Goal: Find contact information: Obtain details needed to contact an individual or organization

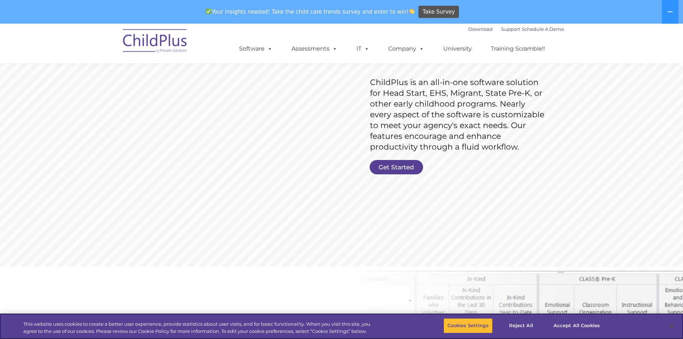
scroll to position [108, 0]
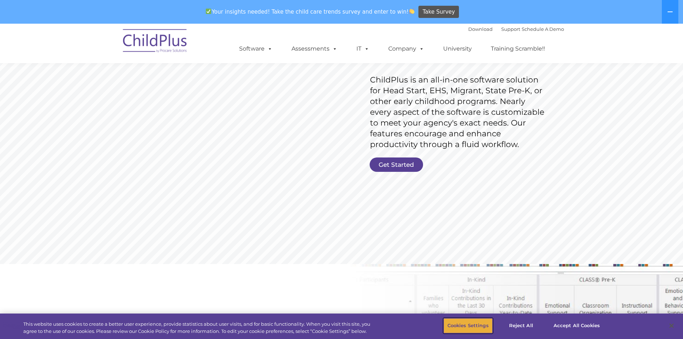
click at [466, 321] on button "Cookies Settings" at bounding box center [468, 325] width 49 height 15
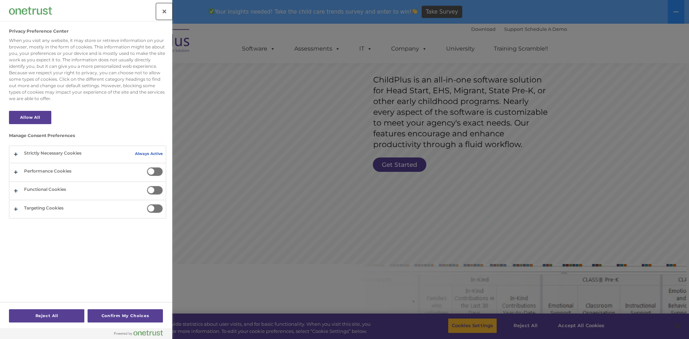
click at [165, 10] on button "Close" at bounding box center [164, 12] width 16 height 16
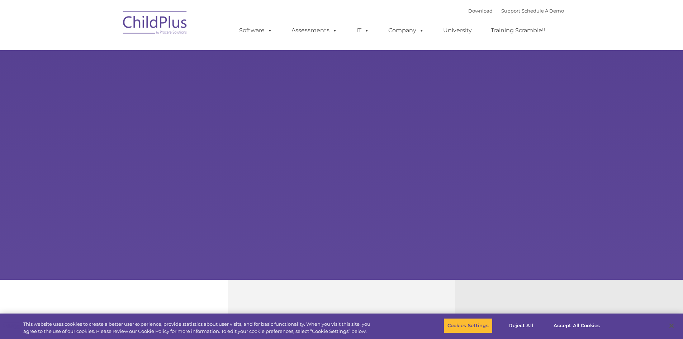
select select "MEDIUM"
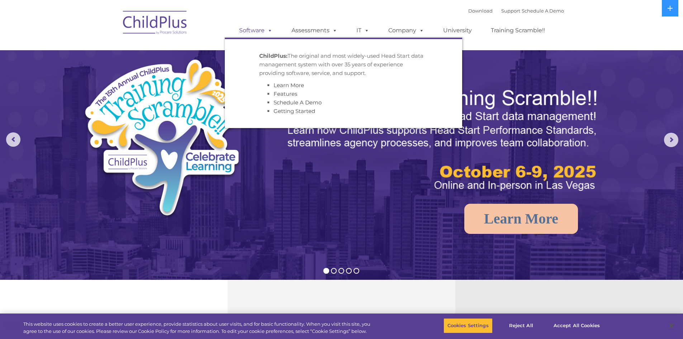
click at [258, 27] on link "Software" at bounding box center [256, 30] width 48 height 14
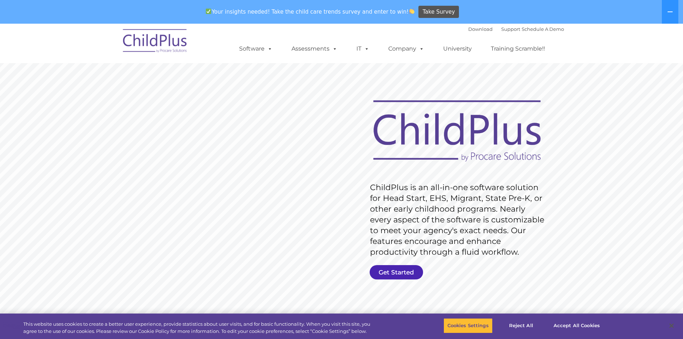
click at [412, 270] on link "Get Started" at bounding box center [396, 272] width 53 height 14
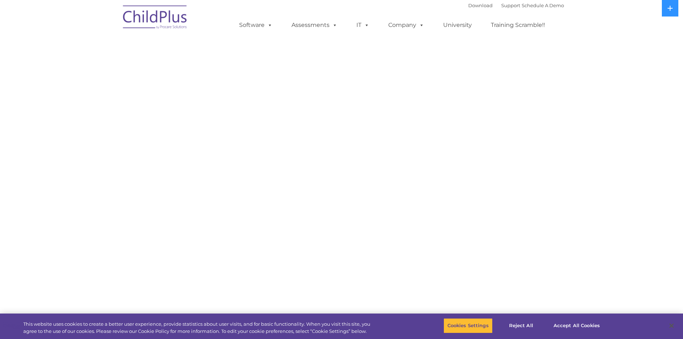
select select "MEDIUM"
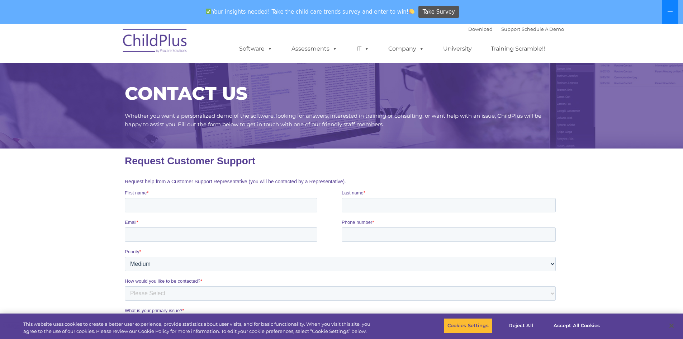
click at [670, 20] on button at bounding box center [670, 12] width 16 height 24
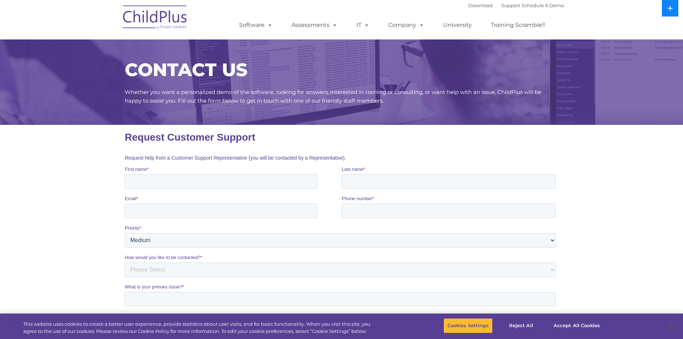
click at [671, 11] on button at bounding box center [670, 8] width 16 height 16
